Goal: Information Seeking & Learning: Learn about a topic

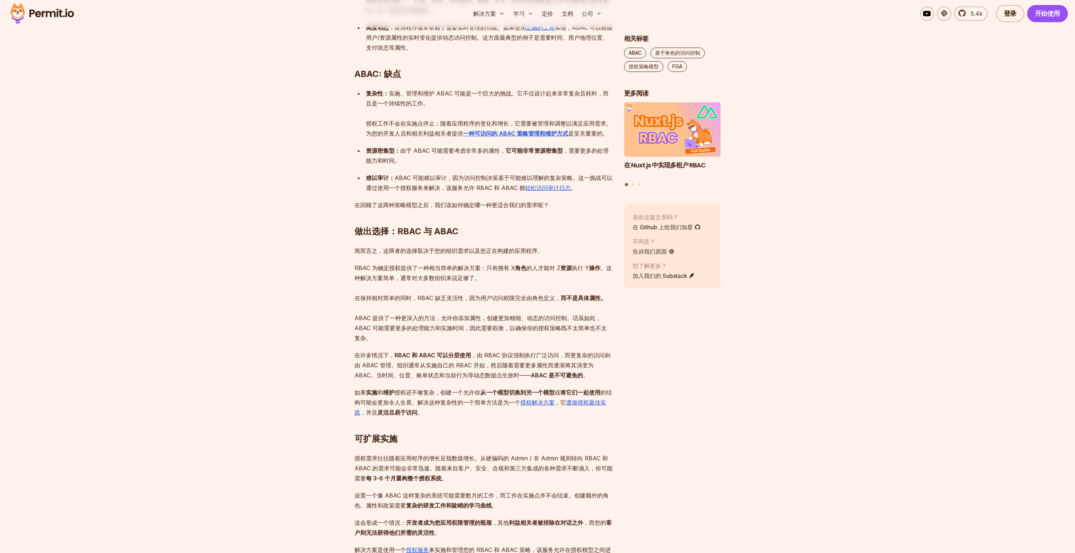
scroll to position [1300, 0]
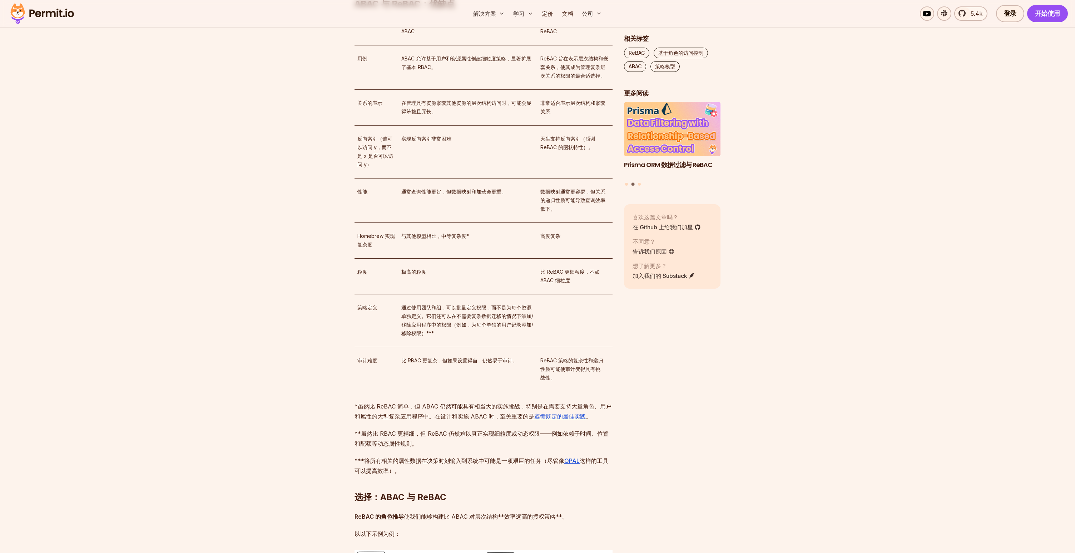
scroll to position [1659, 0]
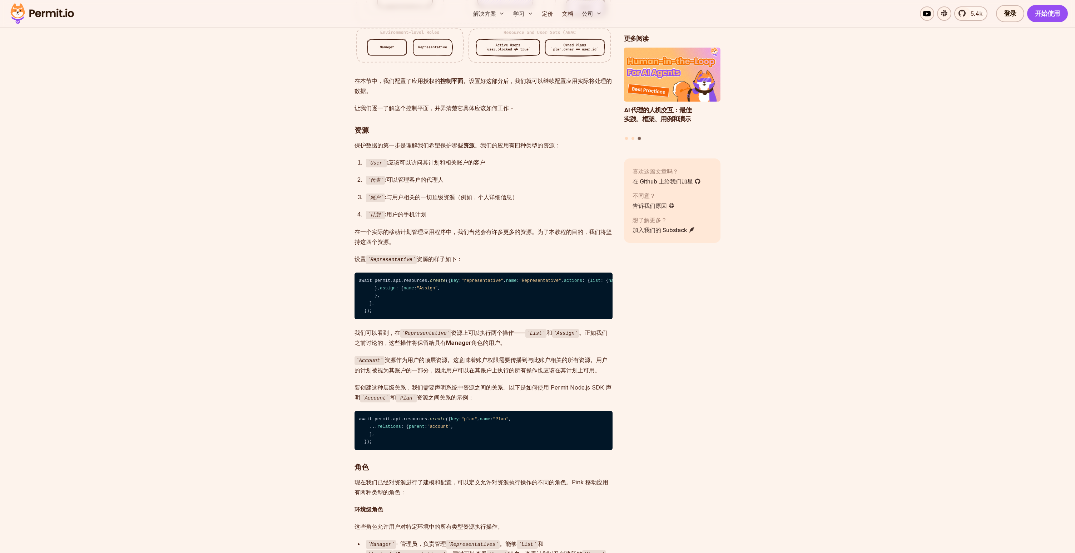
scroll to position [1542, 0]
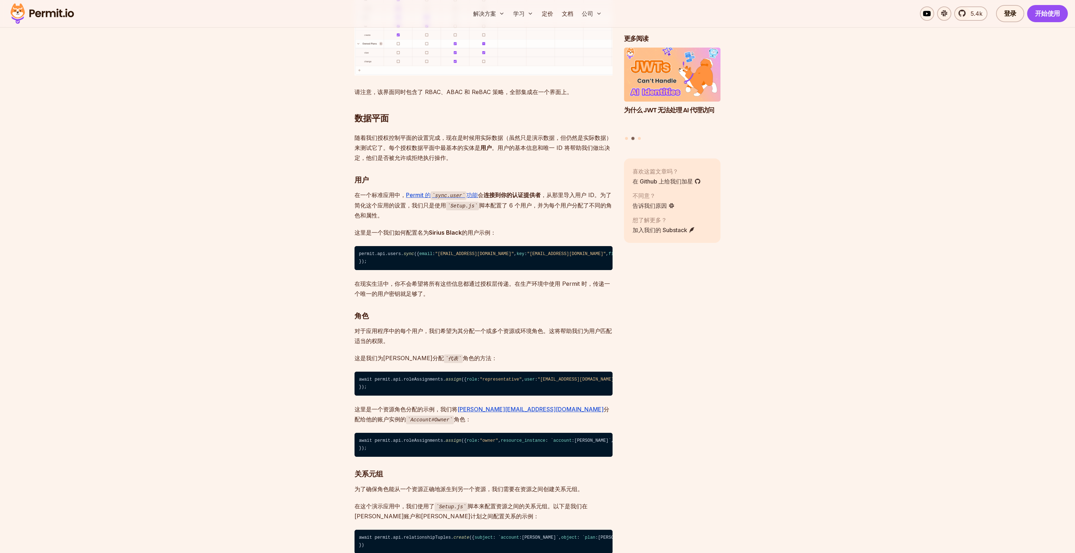
scroll to position [3462, 0]
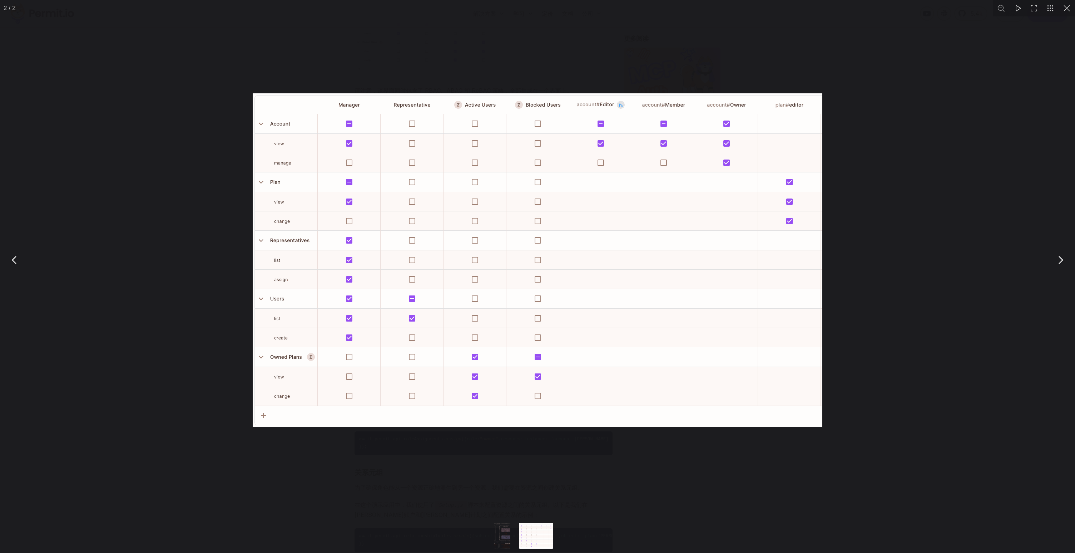
click at [863, 360] on div "You can close this modal content with the ESC key" at bounding box center [537, 260] width 1075 height 520
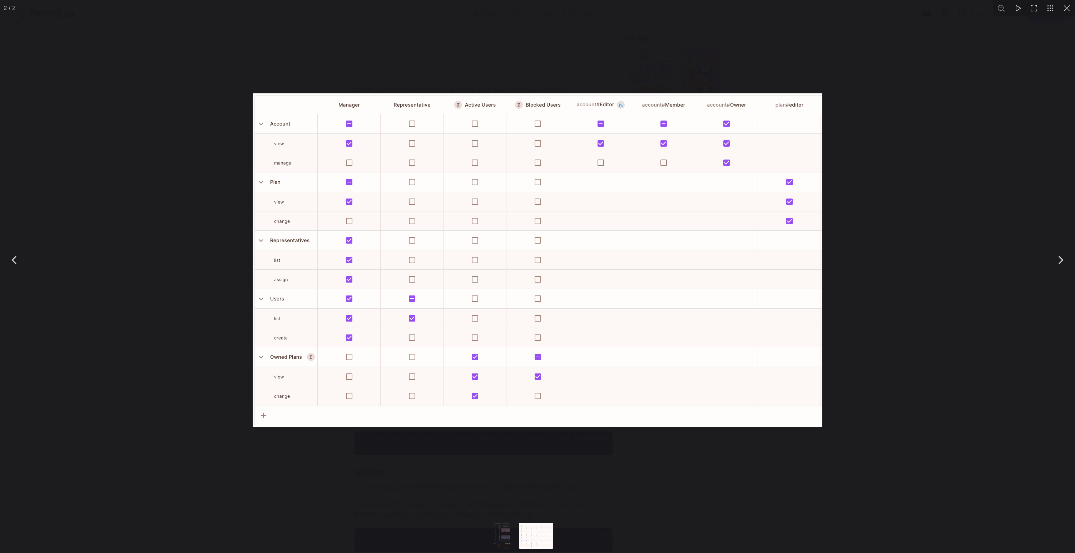
click at [629, 351] on img "You can close this modal content with the ESC key" at bounding box center [538, 260] width 570 height 334
click at [877, 354] on div "You can close this modal content with the ESC key" at bounding box center [537, 260] width 1075 height 520
